Goal: Information Seeking & Learning: Learn about a topic

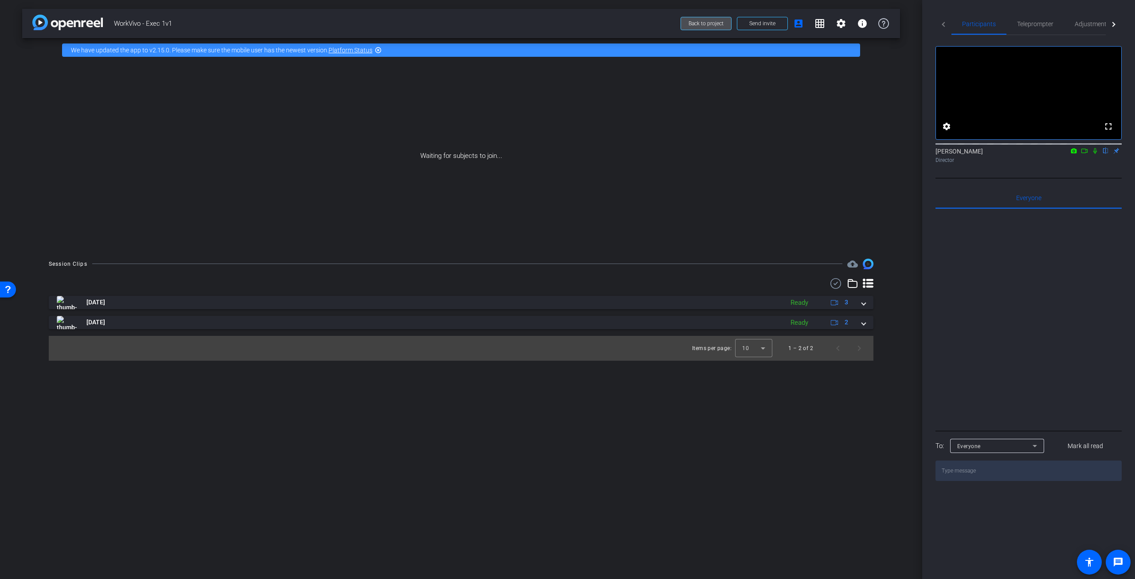
click at [717, 25] on span "Back to project" at bounding box center [706, 23] width 35 height 6
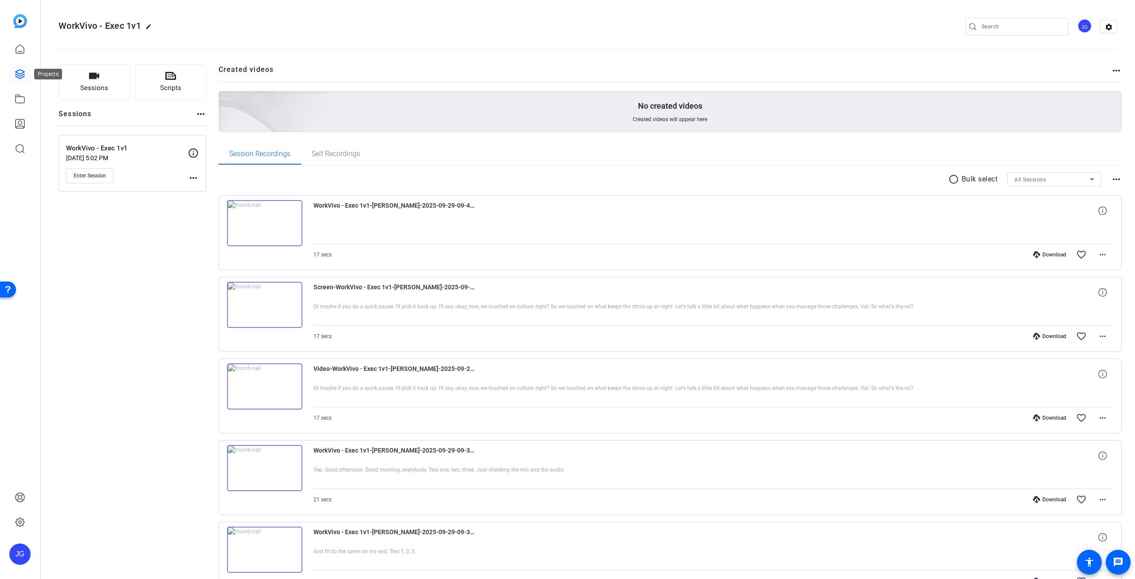
click at [25, 72] on link at bounding box center [19, 73] width 21 height 21
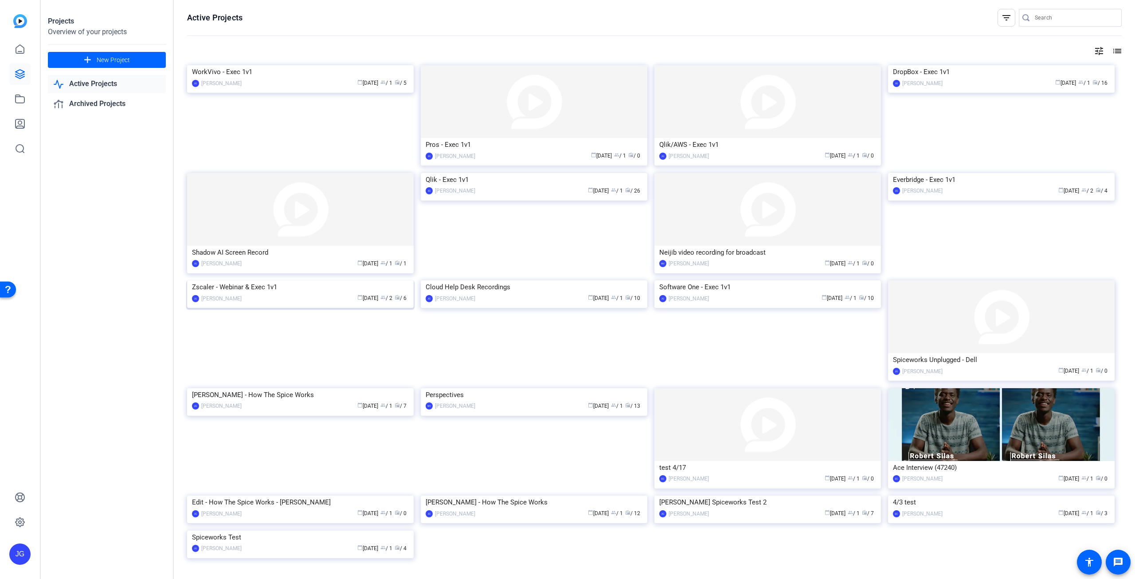
click at [307, 280] on img at bounding box center [300, 280] width 227 height 0
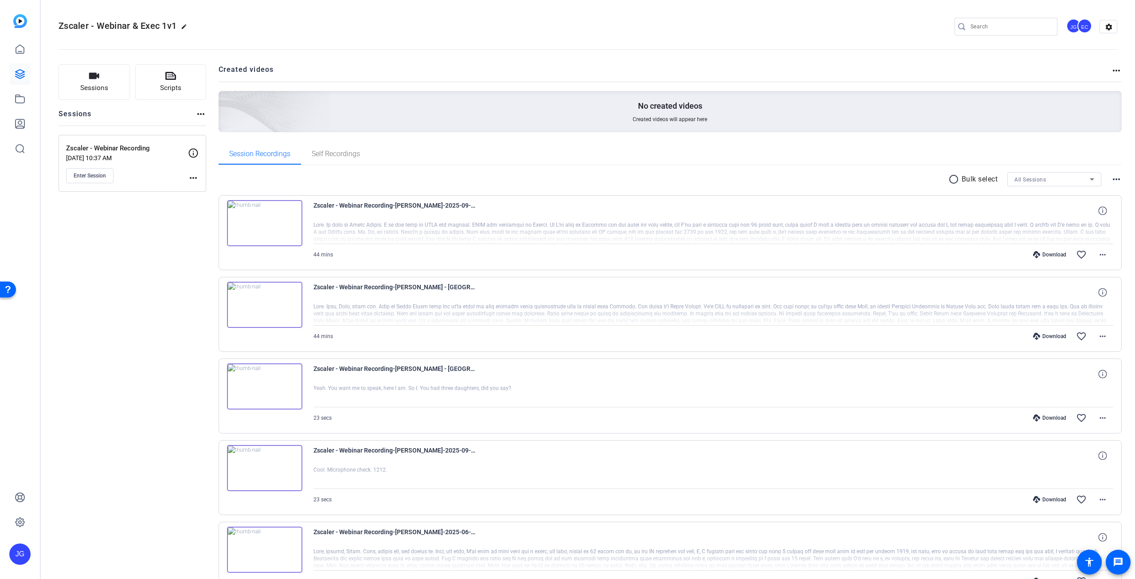
click at [267, 301] on img at bounding box center [264, 305] width 75 height 46
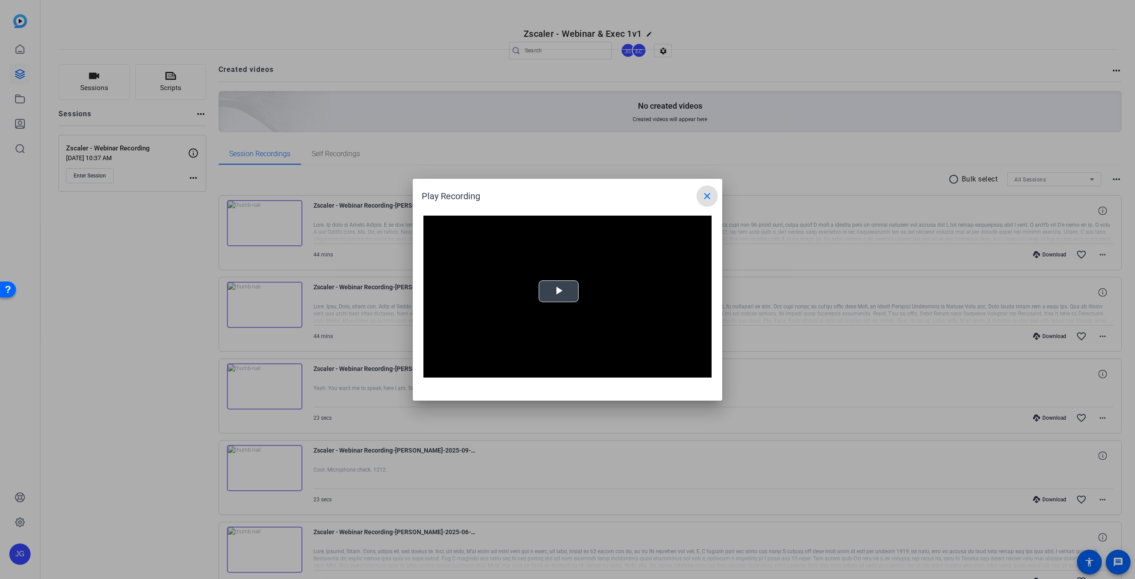
click at [559, 291] on span "Video Player" at bounding box center [559, 291] width 0 height 0
click at [591, 371] on div "Loaded : 100.00% 29:51 29:51" at bounding box center [556, 371] width 186 height 2
click at [578, 372] on div "Loaded : 100.00% 27:02 29:52" at bounding box center [556, 370] width 195 height 13
click at [564, 371] on div "23:30" at bounding box center [564, 371] width 0 height 2
click at [548, 370] on div "Loaded : 100.00% 19:45 23:31" at bounding box center [556, 371] width 186 height 2
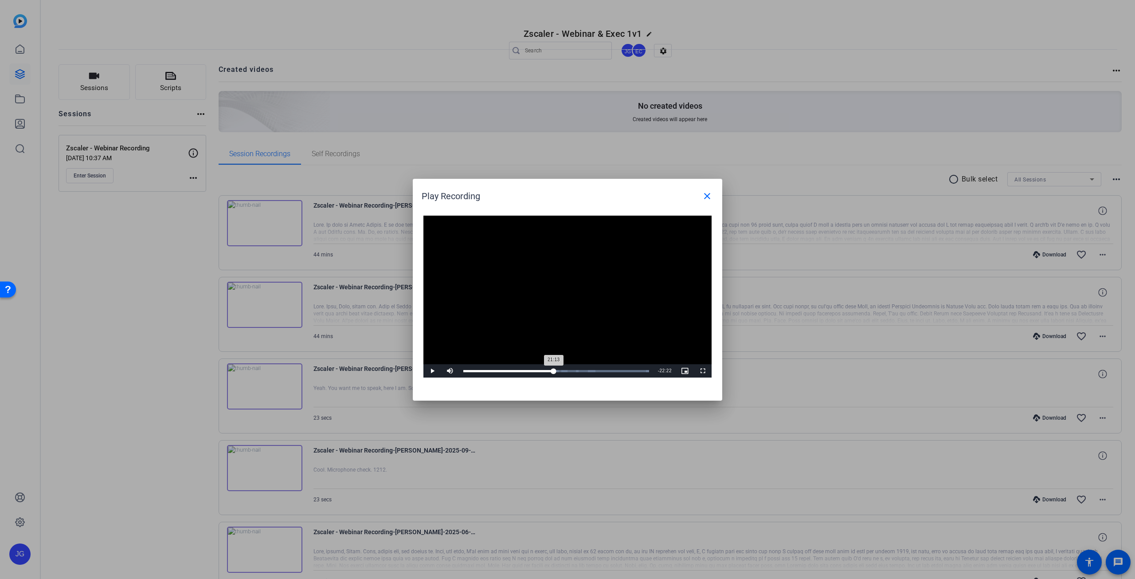
click at [554, 370] on div "Loaded : 100.00% 21:13 21:13" at bounding box center [556, 371] width 186 height 2
click at [557, 370] on div "21:57" at bounding box center [510, 371] width 94 height 2
click at [561, 369] on div "Loaded : 100.00% 22:53 21:58" at bounding box center [556, 370] width 195 height 13
click at [566, 370] on div "Loaded : 100.00% 24:08 22:53" at bounding box center [556, 371] width 186 height 2
click at [572, 373] on div "Loaded : 100.00% 25:22 24:08" at bounding box center [556, 370] width 195 height 13
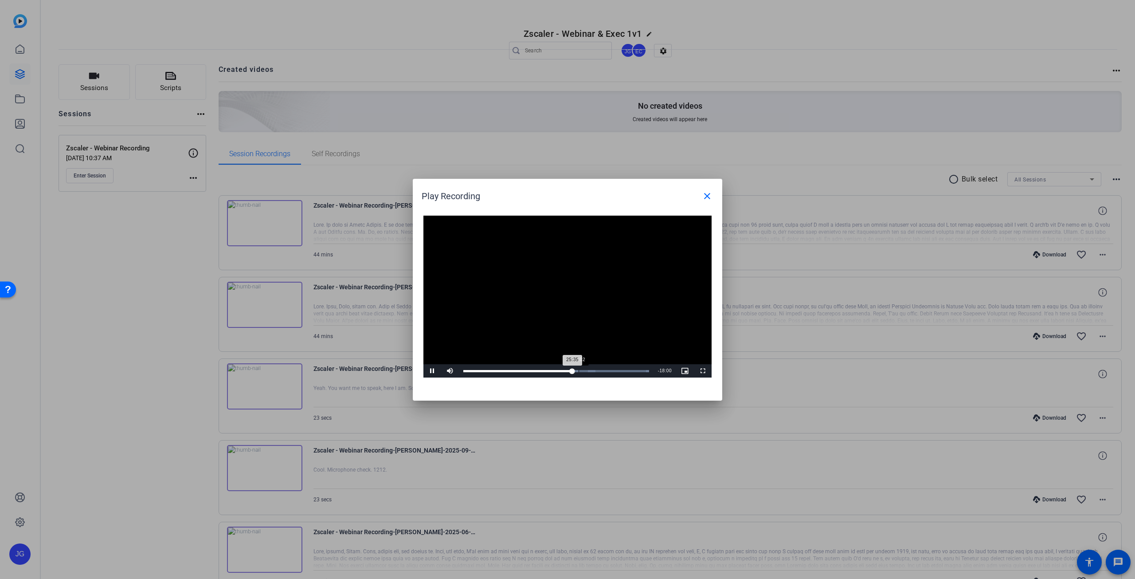
click at [579, 371] on div "27:02" at bounding box center [579, 371] width 0 height 2
click at [582, 371] on div "27:52" at bounding box center [582, 371] width 0 height 2
click at [587, 371] on div "Loaded : 100.00% 28:55 27:53" at bounding box center [556, 371] width 186 height 2
click at [709, 196] on mat-icon "close" at bounding box center [707, 196] width 11 height 11
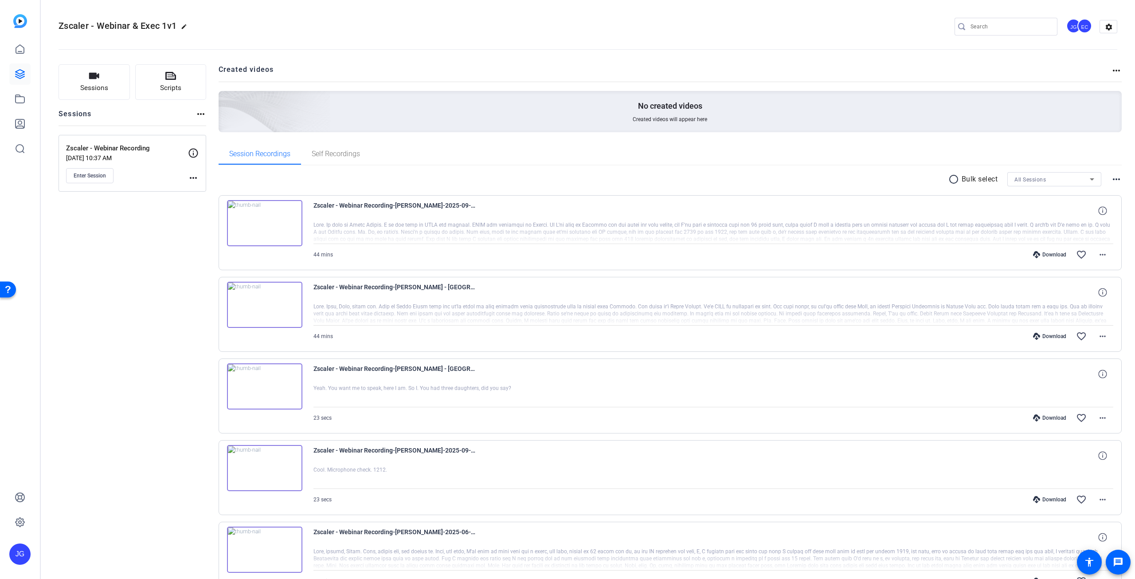
click at [265, 305] on img at bounding box center [264, 305] width 75 height 46
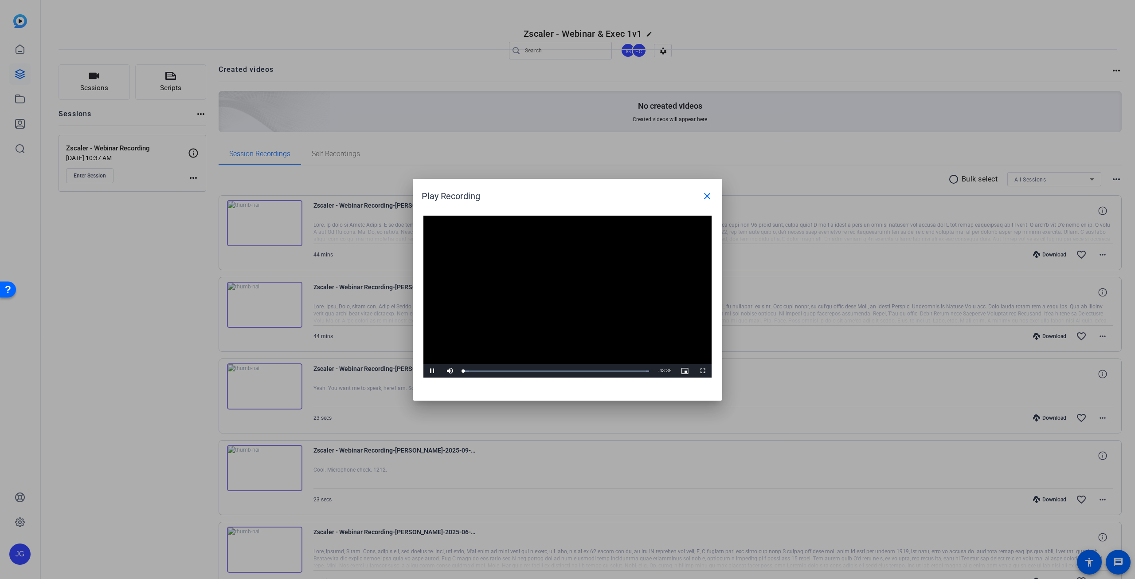
click at [563, 294] on video "Video Player" at bounding box center [567, 296] width 288 height 162
click at [545, 368] on div "Loaded : 100.00% 19:02 00:00" at bounding box center [556, 370] width 195 height 13
click at [540, 370] on div "18:06" at bounding box center [540, 371] width 0 height 2
click at [534, 370] on div "16:38" at bounding box center [534, 371] width 0 height 2
click at [528, 369] on div "Loaded : 100.00% 15:23 16:38" at bounding box center [556, 370] width 195 height 13
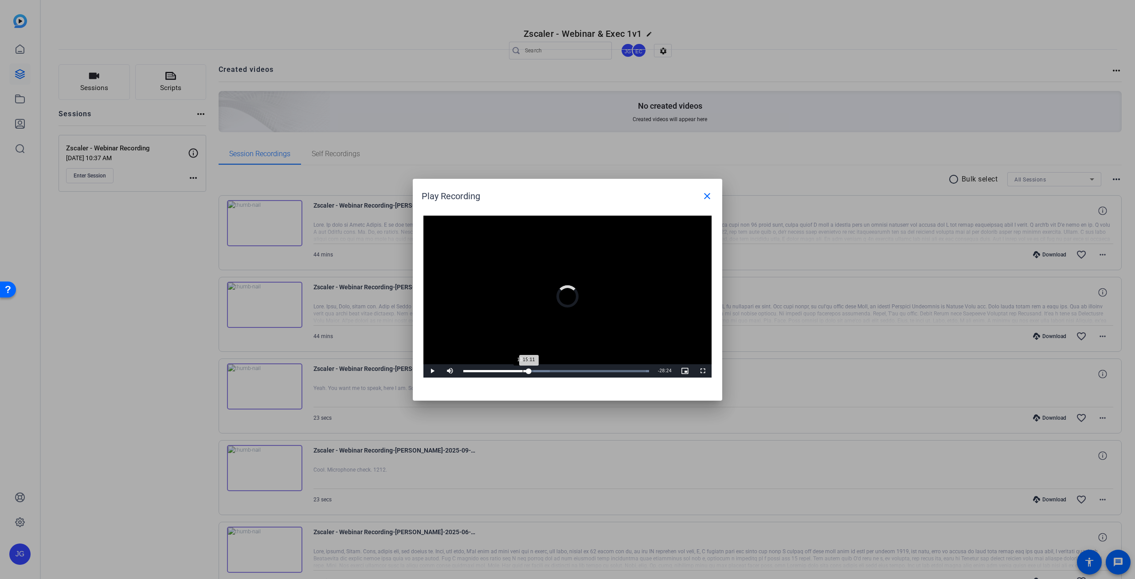
click at [522, 369] on div "Loaded : 100.00% 13:56 15:11" at bounding box center [556, 370] width 195 height 13
click at [711, 190] on span at bounding box center [707, 195] width 21 height 21
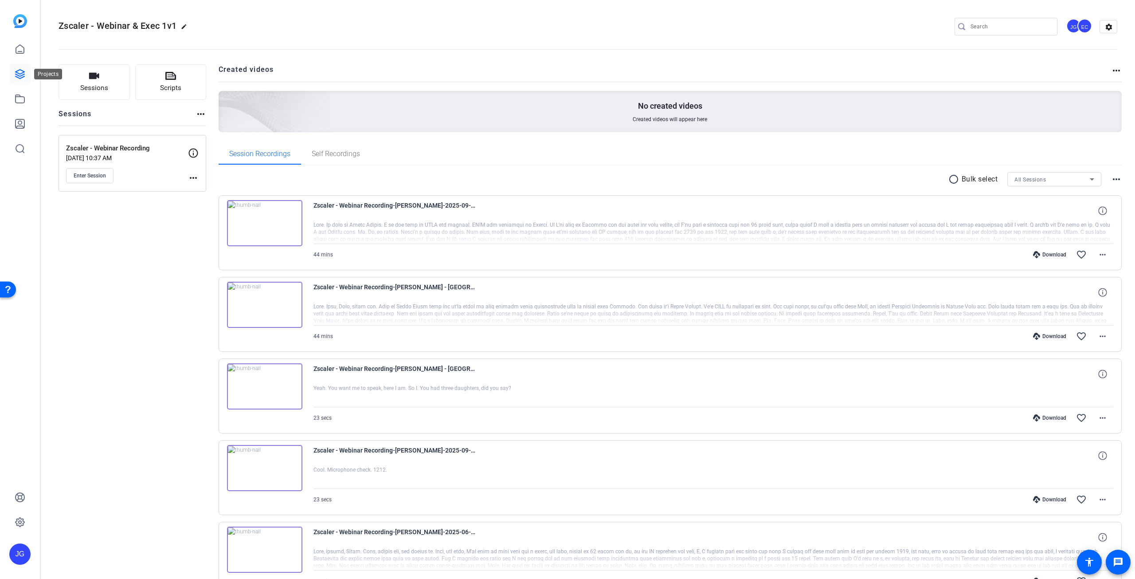
click at [17, 74] on icon at bounding box center [20, 74] width 11 height 11
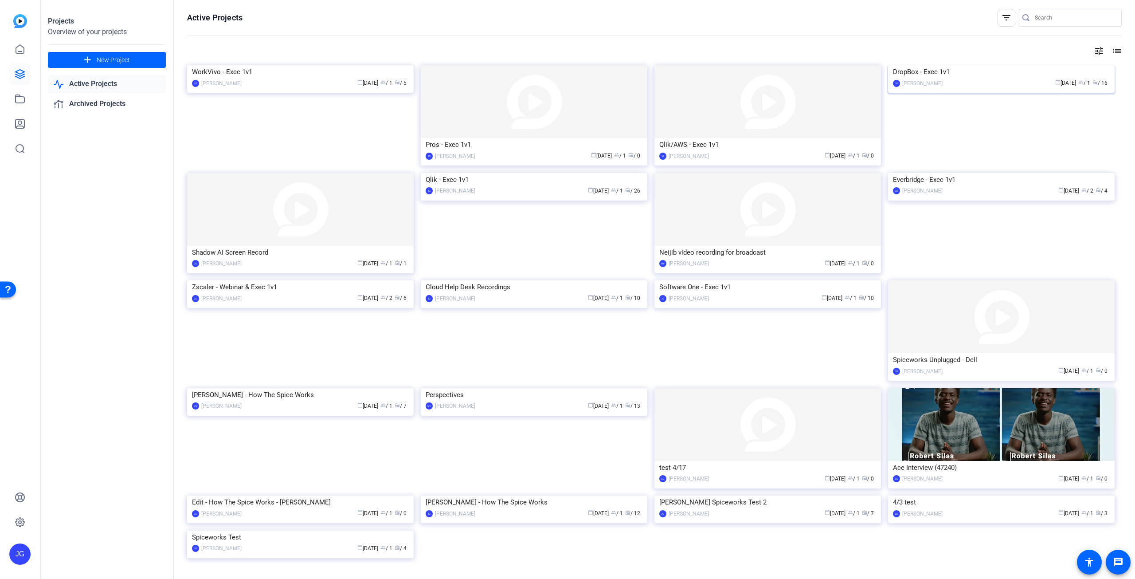
click at [975, 65] on img at bounding box center [1001, 65] width 227 height 0
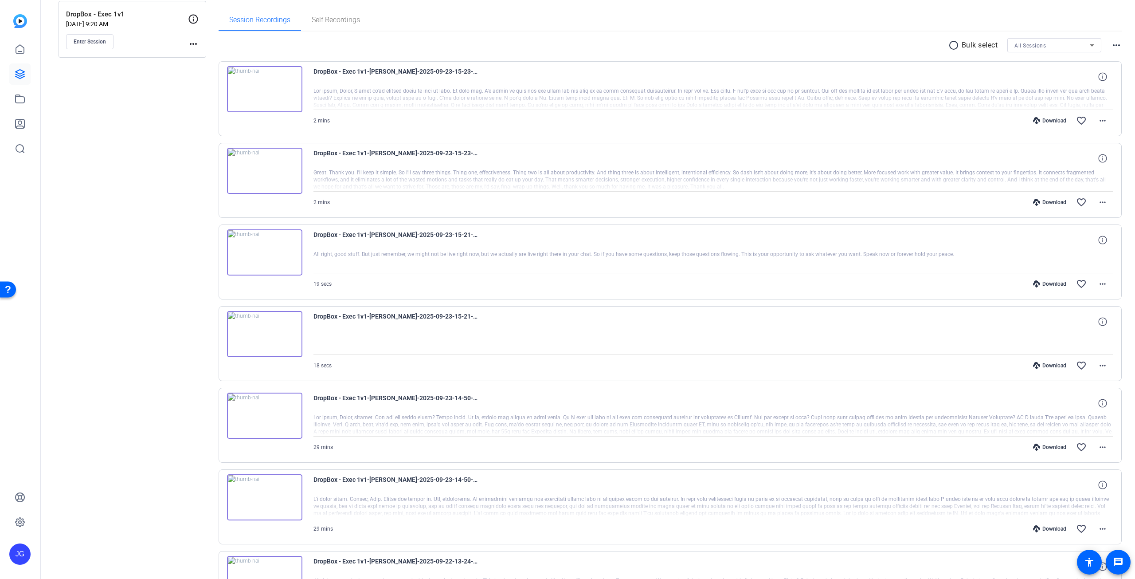
scroll to position [133, 0]
click at [349, 25] on span "Self Recordings" at bounding box center [336, 20] width 48 height 21
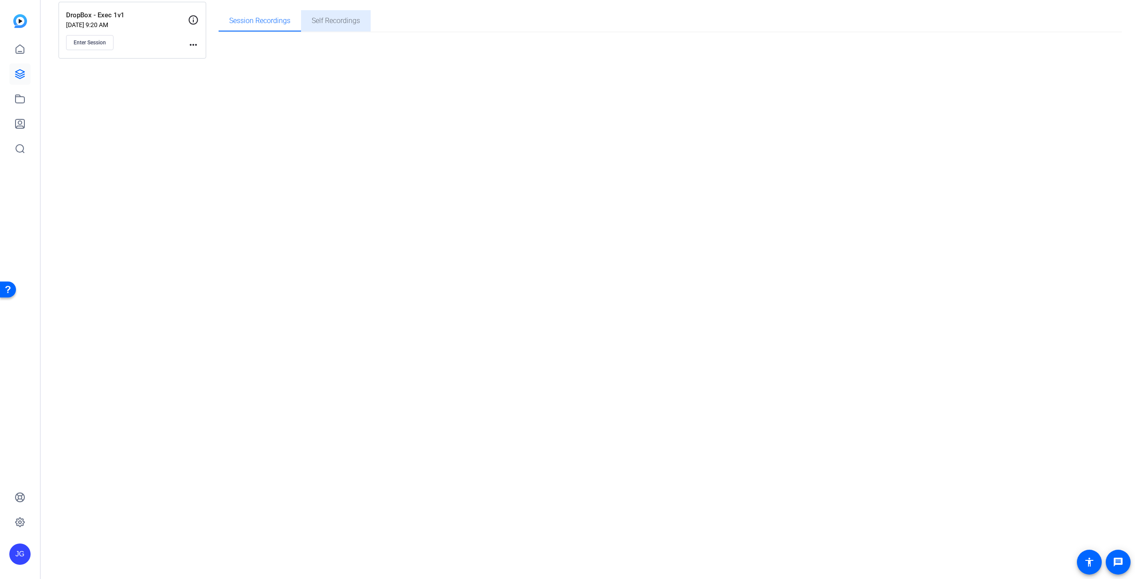
scroll to position [0, 0]
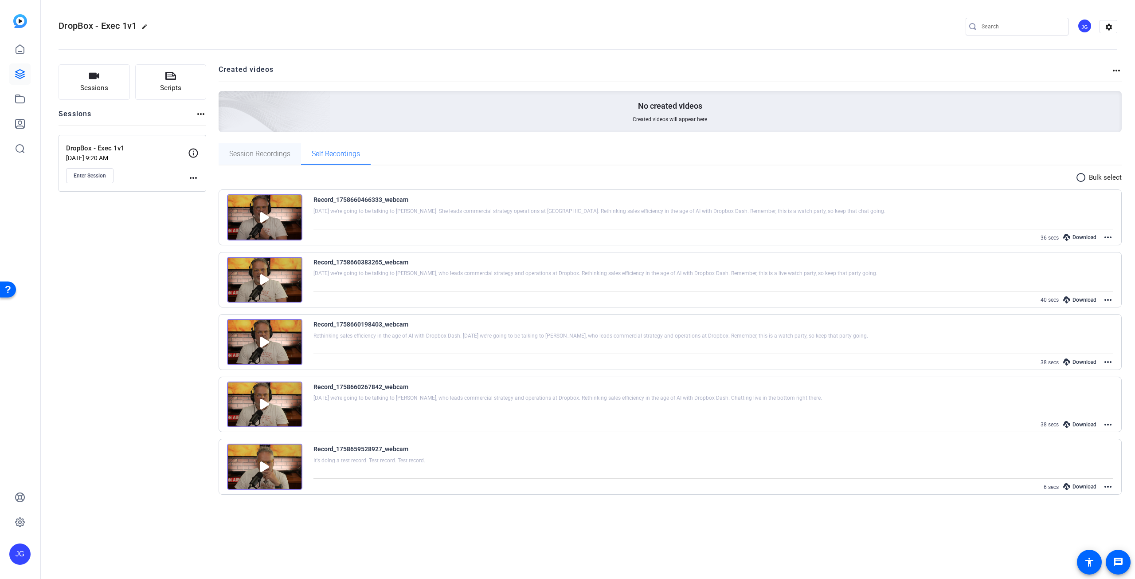
click at [263, 154] on span "Session Recordings" at bounding box center [259, 153] width 61 height 7
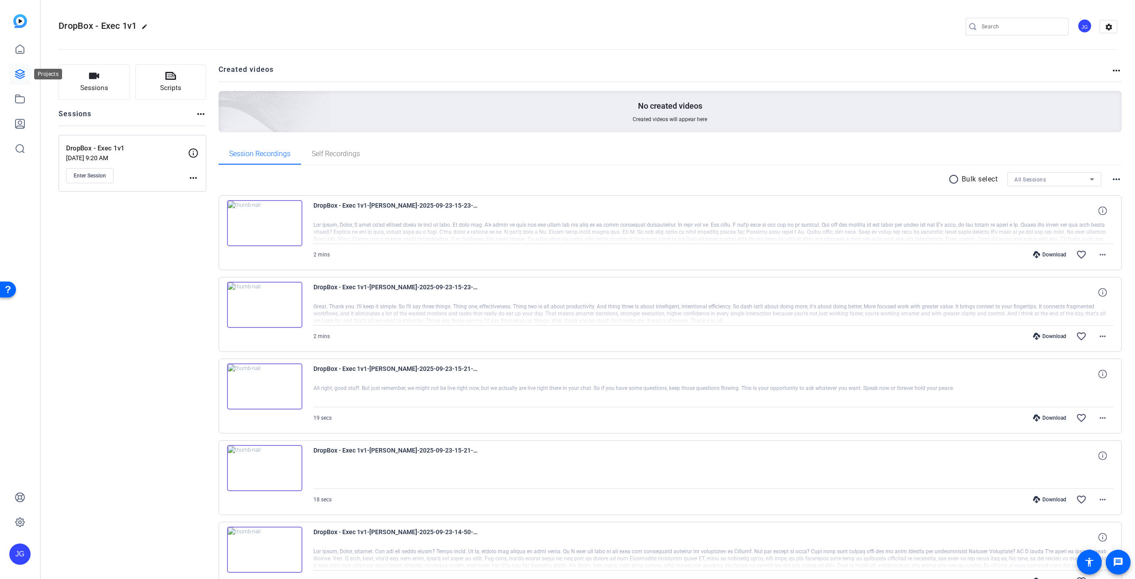
click at [21, 72] on icon at bounding box center [20, 74] width 11 height 11
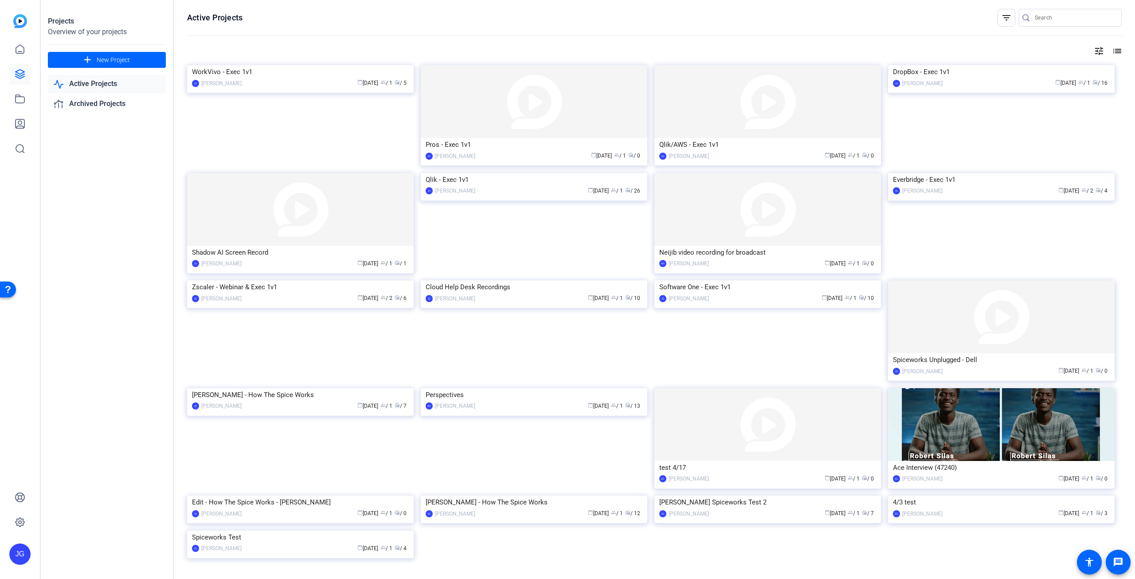
click at [289, 65] on img at bounding box center [300, 65] width 227 height 0
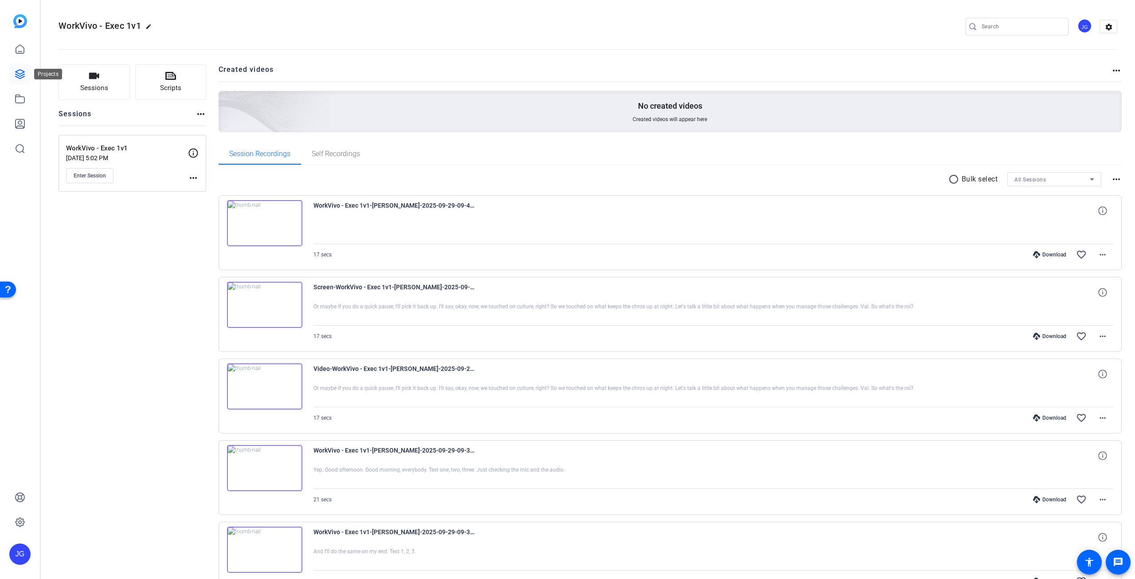
click at [23, 72] on icon at bounding box center [20, 74] width 9 height 9
